Goal: Task Accomplishment & Management: Manage account settings

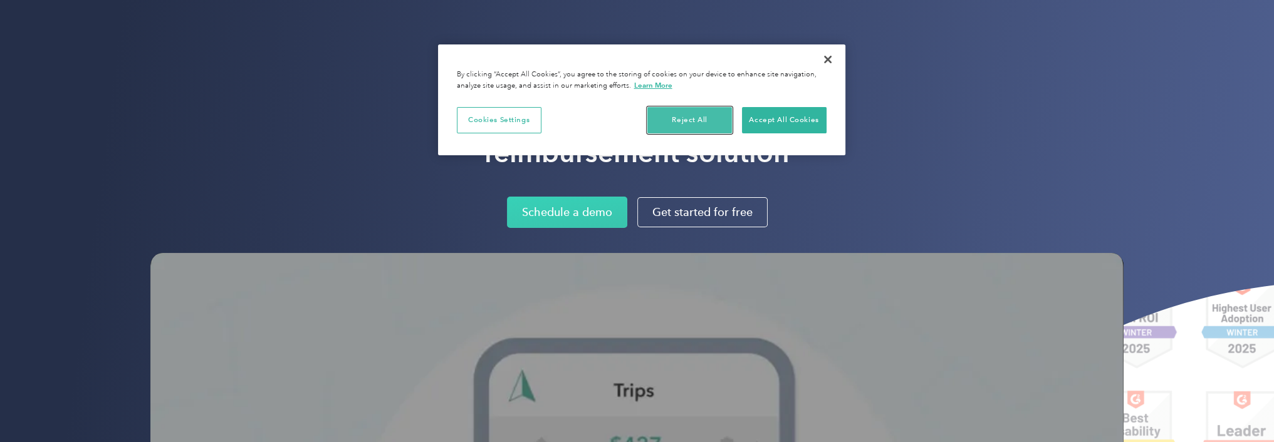
click at [714, 114] on button "Reject All" at bounding box center [689, 120] width 85 height 26
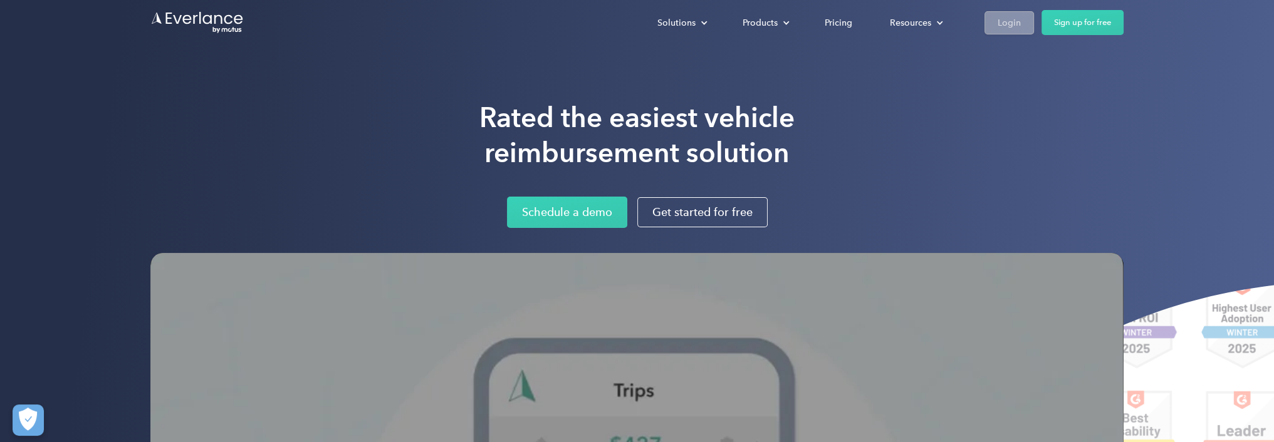
click at [1010, 18] on div "Login" at bounding box center [1009, 23] width 23 height 16
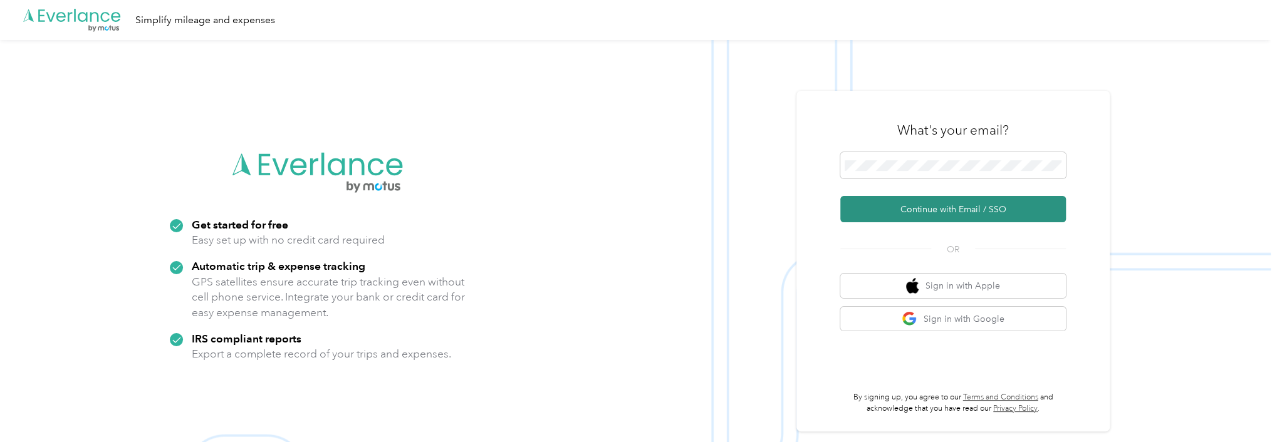
click at [954, 211] on button "Continue with Email / SSO" at bounding box center [953, 209] width 226 height 26
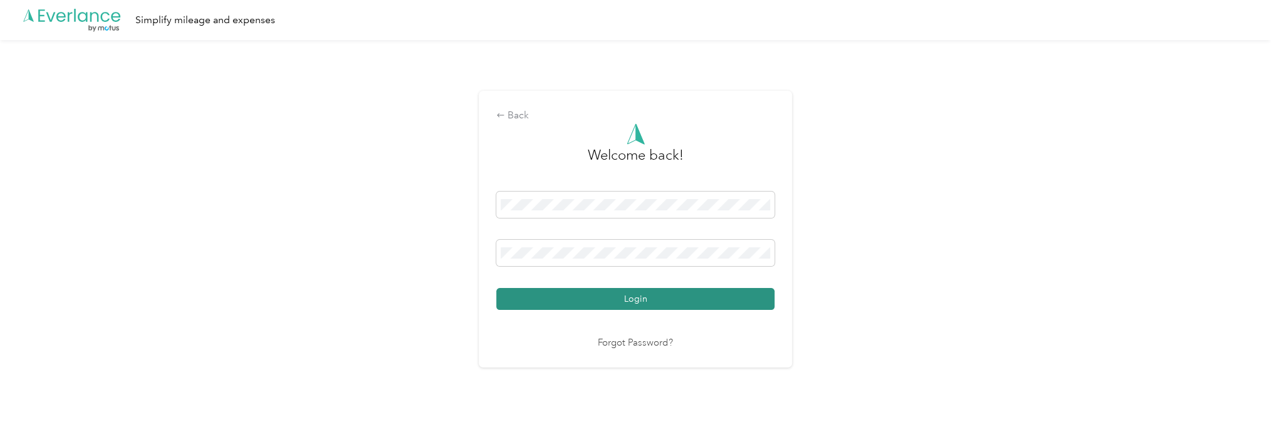
click at [633, 302] on button "Login" at bounding box center [635, 299] width 278 height 22
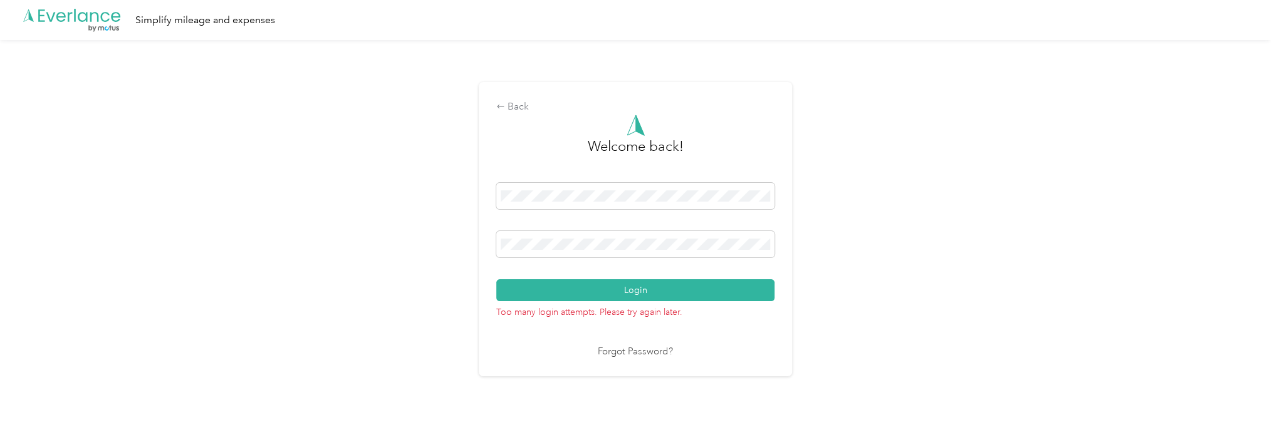
click at [366, 241] on div "Back Welcome back! Login Too many login attempts. Please try again later. Forgo…" at bounding box center [635, 234] width 1271 height 389
click at [638, 292] on button "Login" at bounding box center [635, 291] width 278 height 22
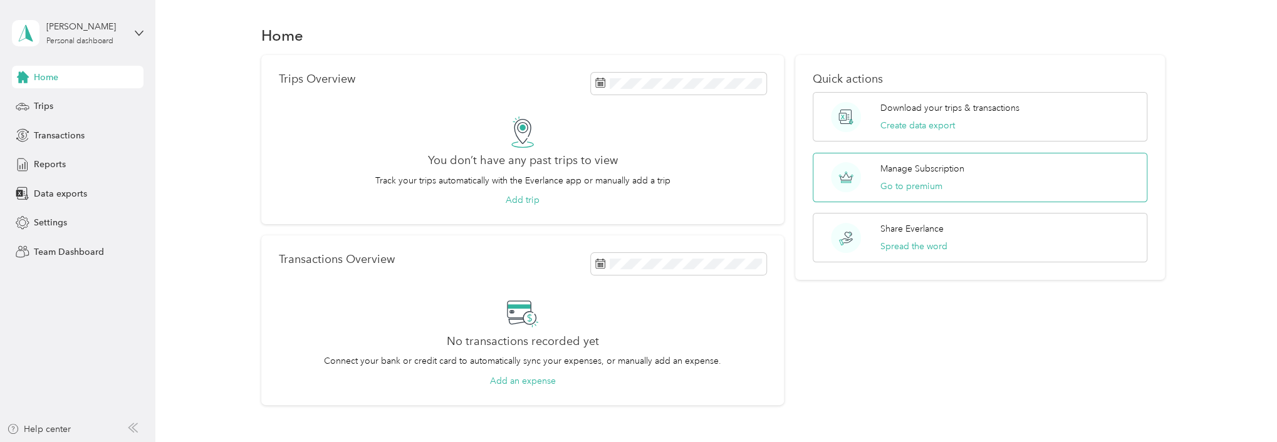
click at [930, 165] on p "Manage Subscription" at bounding box center [923, 168] width 84 height 13
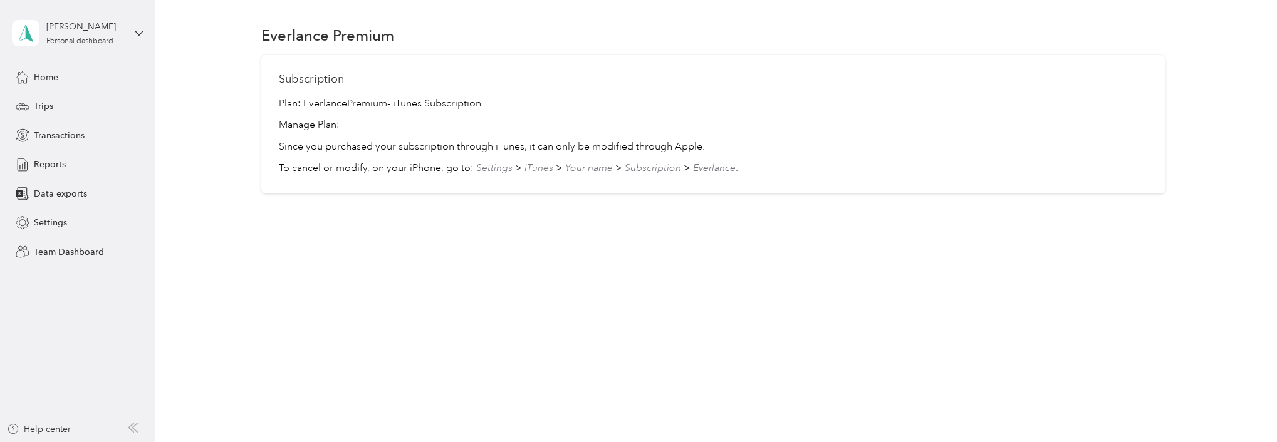
drag, startPoint x: 305, startPoint y: 102, endPoint x: 499, endPoint y: 99, distance: 194.3
click at [516, 101] on p "Plan: Everlance Premium - iTunes Subscription" at bounding box center [713, 104] width 869 height 15
click at [419, 85] on div "Subscription Plan: Everlance Premium - iTunes Subscription Manage Plan: Since y…" at bounding box center [713, 124] width 904 height 139
drag, startPoint x: 301, startPoint y: 100, endPoint x: 472, endPoint y: 102, distance: 170.5
click at [503, 100] on p "Plan: Everlance Premium - iTunes Subscription" at bounding box center [713, 104] width 869 height 15
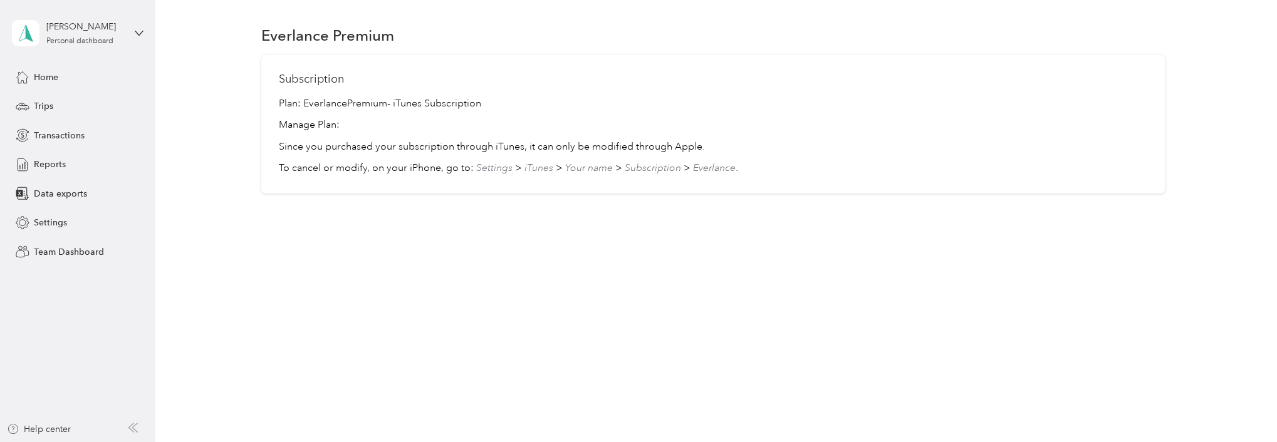
click at [380, 121] on p "Manage Plan:" at bounding box center [713, 125] width 869 height 15
click at [45, 73] on span "Home" at bounding box center [46, 77] width 24 height 13
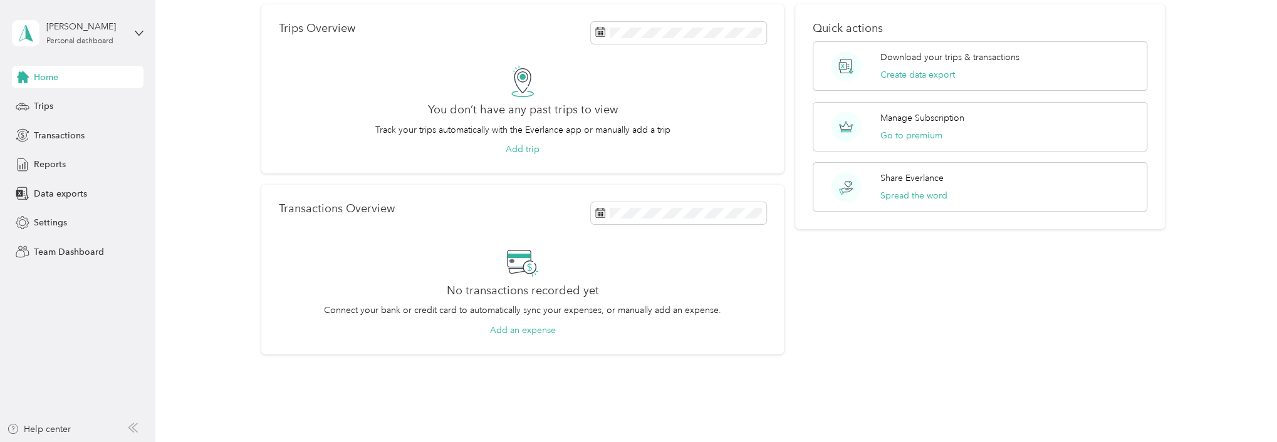
scroll to position [93, 0]
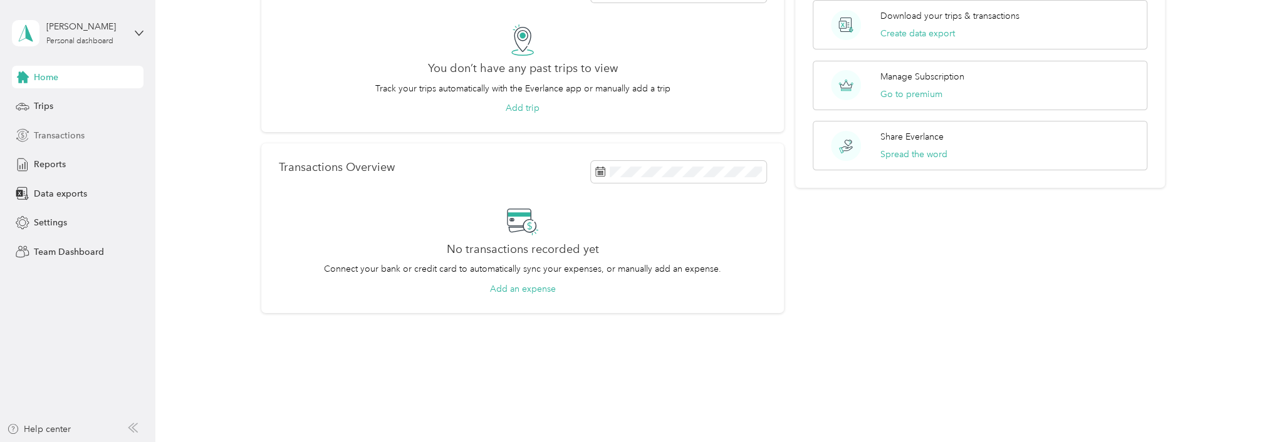
click at [80, 138] on span "Transactions" at bounding box center [59, 135] width 51 height 13
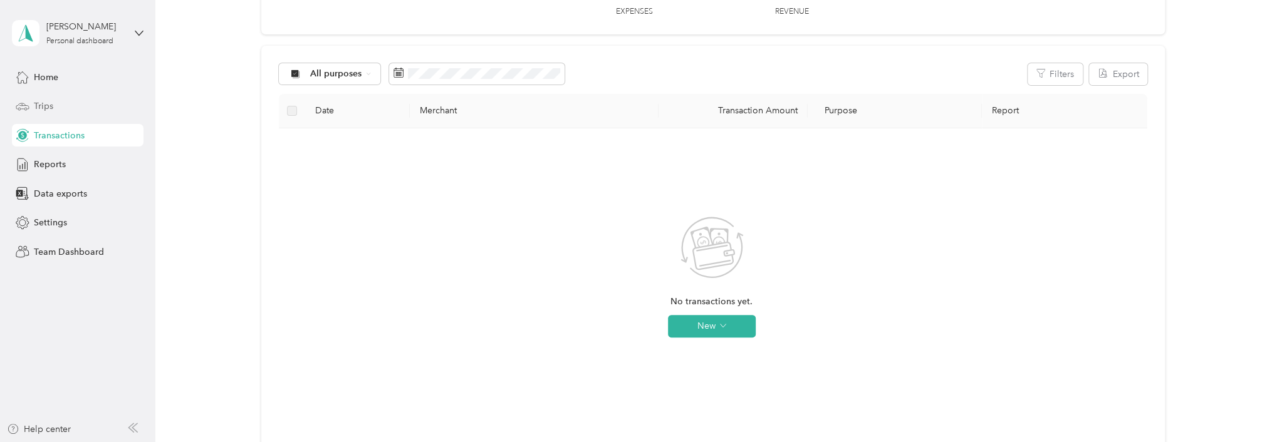
click at [44, 111] on span "Trips" at bounding box center [43, 106] width 19 height 13
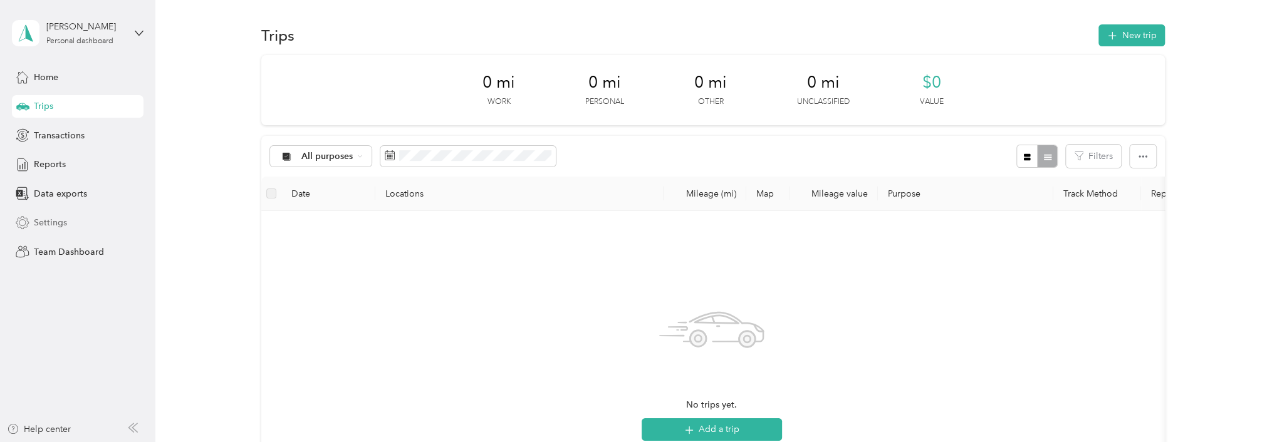
click at [63, 219] on span "Settings" at bounding box center [50, 222] width 33 height 13
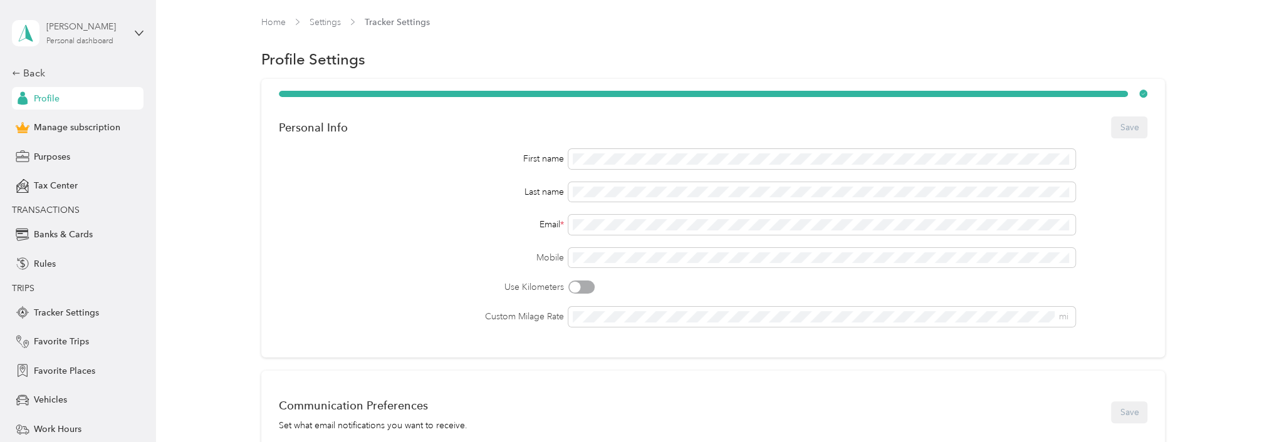
click at [78, 27] on div "Phillip Bozzo" at bounding box center [85, 26] width 78 height 13
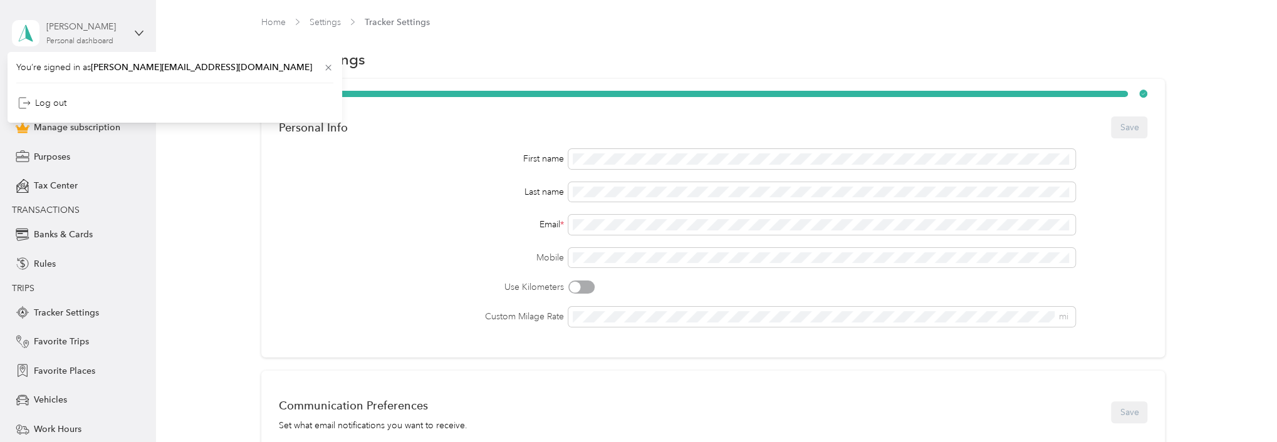
click at [52, 38] on div "Personal dashboard" at bounding box center [79, 42] width 67 height 8
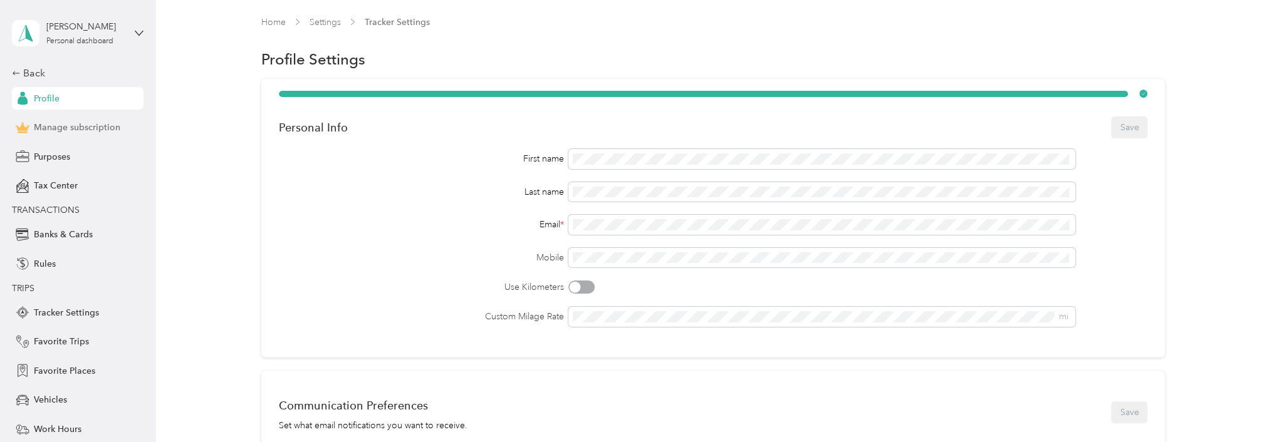
click at [65, 127] on span "Manage subscription" at bounding box center [77, 127] width 86 height 13
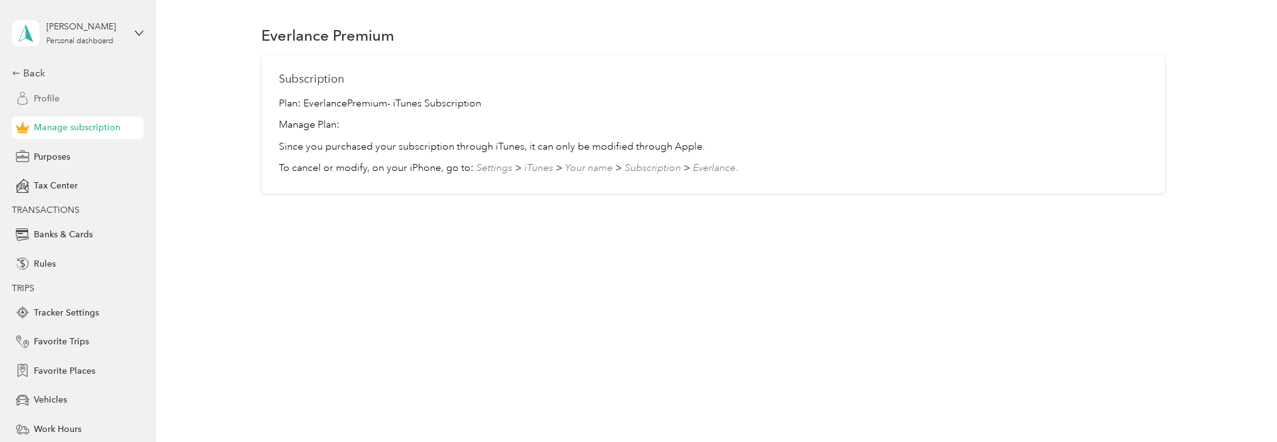
click at [37, 98] on span "Profile" at bounding box center [47, 98] width 26 height 13
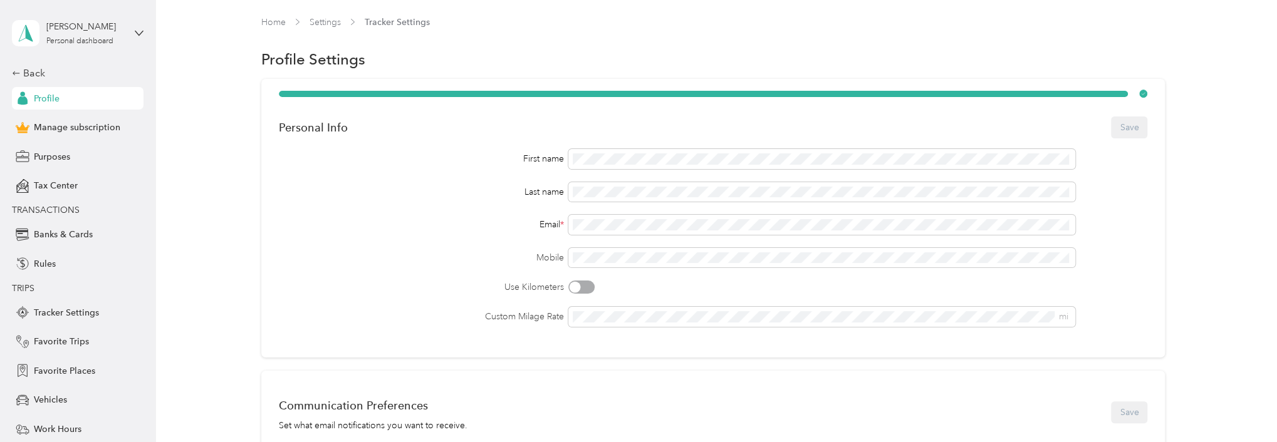
drag, startPoint x: 1166, startPoint y: 48, endPoint x: 1166, endPoint y: 38, distance: 9.4
click at [1166, 47] on div "Profile Settings" at bounding box center [713, 59] width 1085 height 26
click at [128, 29] on div "Phillip Bozzo Personal dashboard" at bounding box center [78, 33] width 132 height 44
click at [60, 102] on div "Log out" at bounding box center [42, 101] width 48 height 13
